Goal: Check status

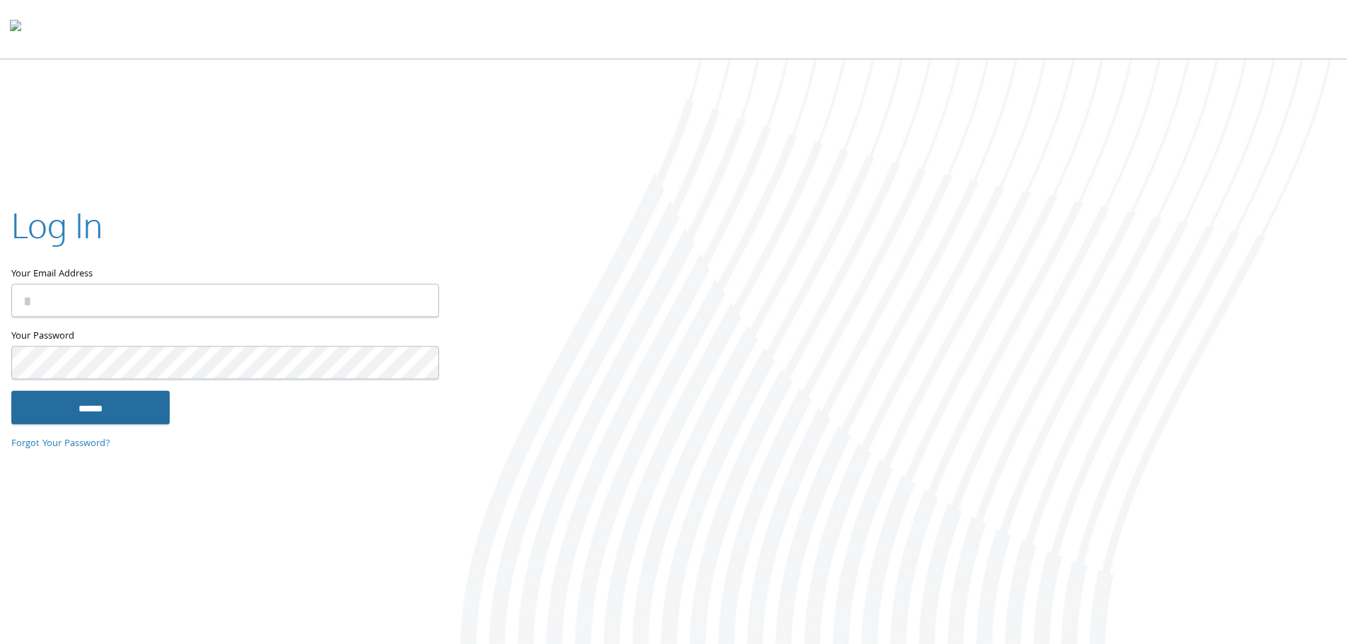
type input "**********"
click at [124, 417] on input "******" at bounding box center [90, 407] width 158 height 34
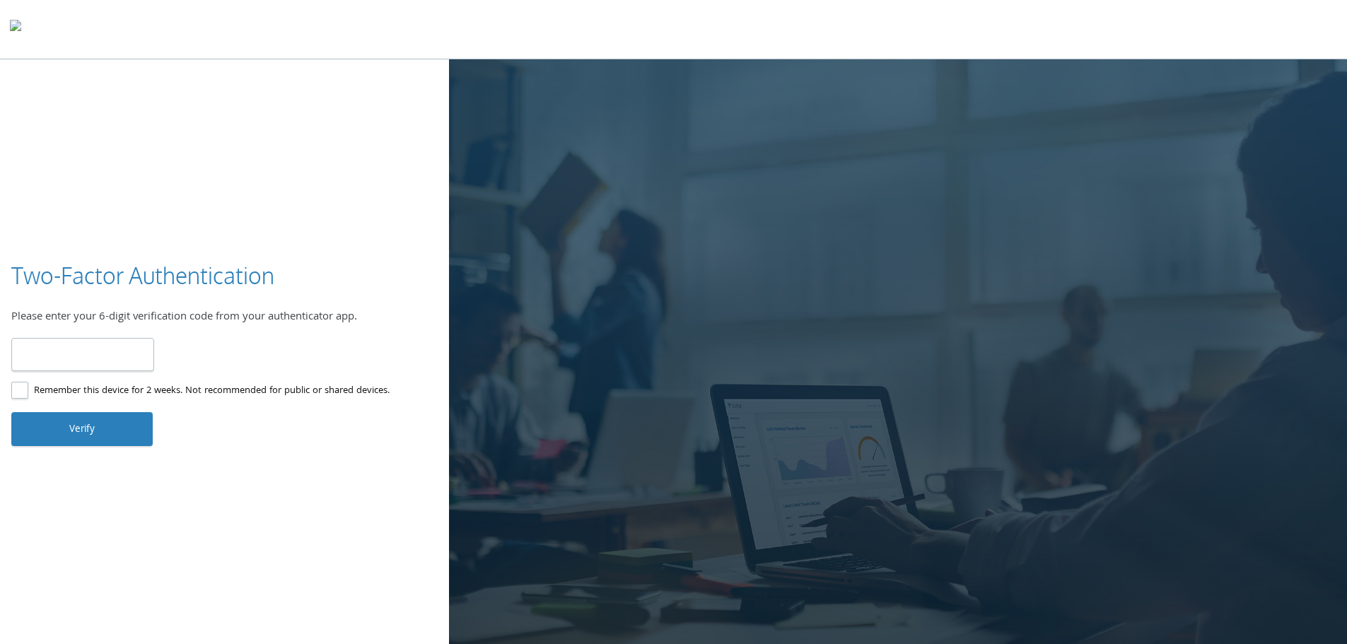
click at [93, 354] on input "number" at bounding box center [82, 354] width 143 height 33
type input "******"
